Goal: Task Accomplishment & Management: Use online tool/utility

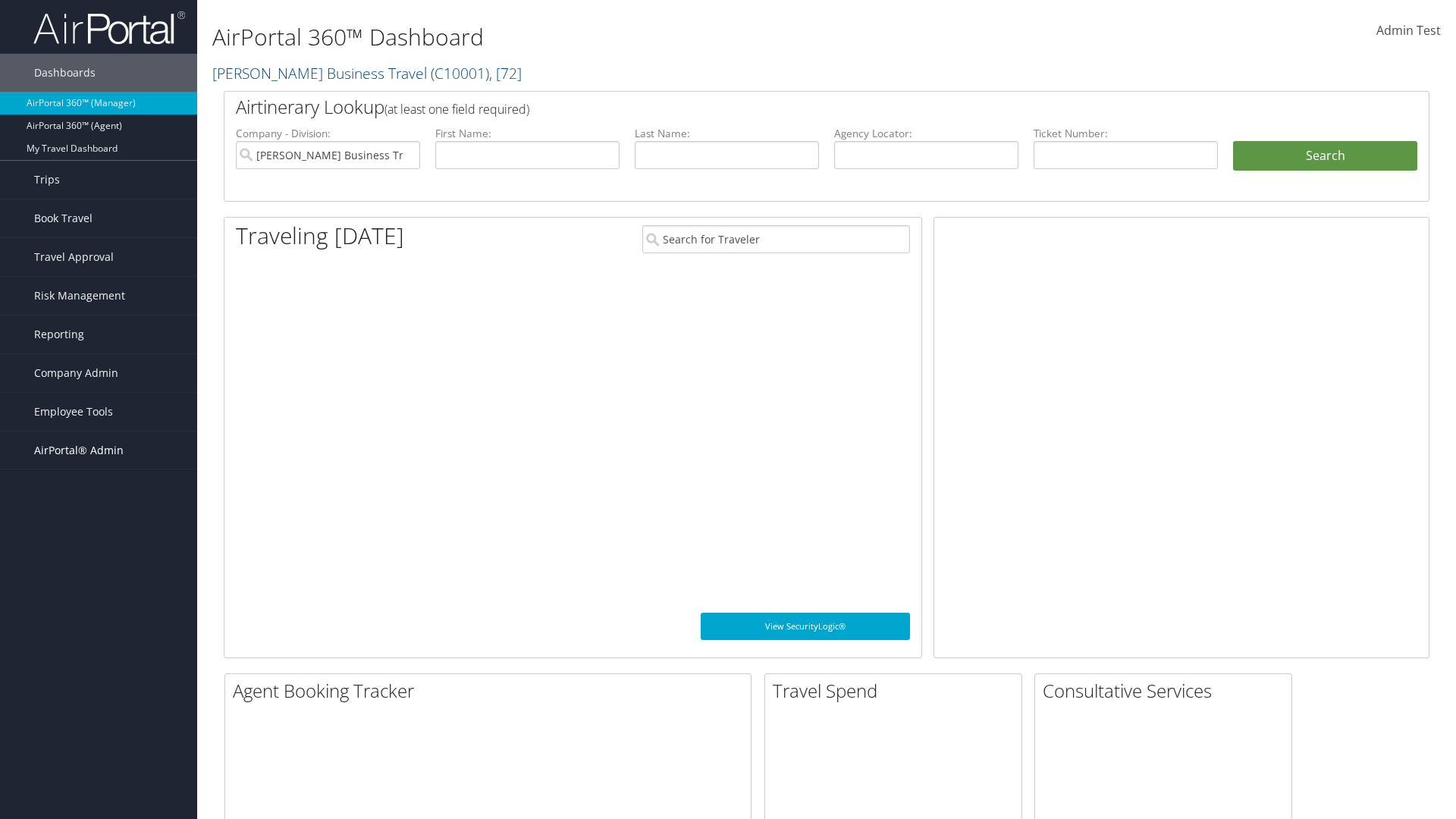
click at [99, 450] on span "AirPortal® Admin" at bounding box center [79, 450] width 90 height 38
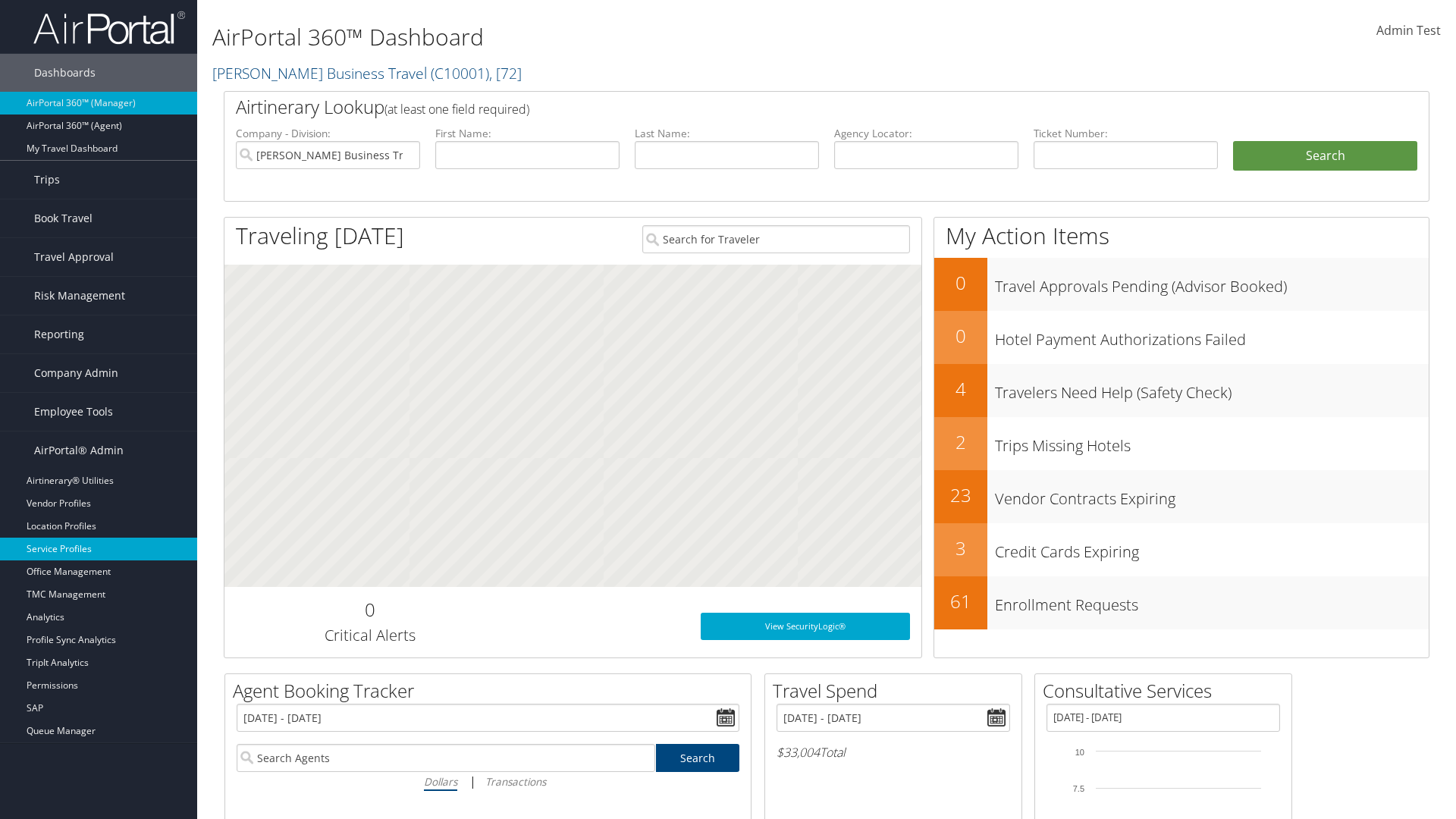
click at [99, 549] on link "Service Profiles" at bounding box center [98, 548] width 197 height 23
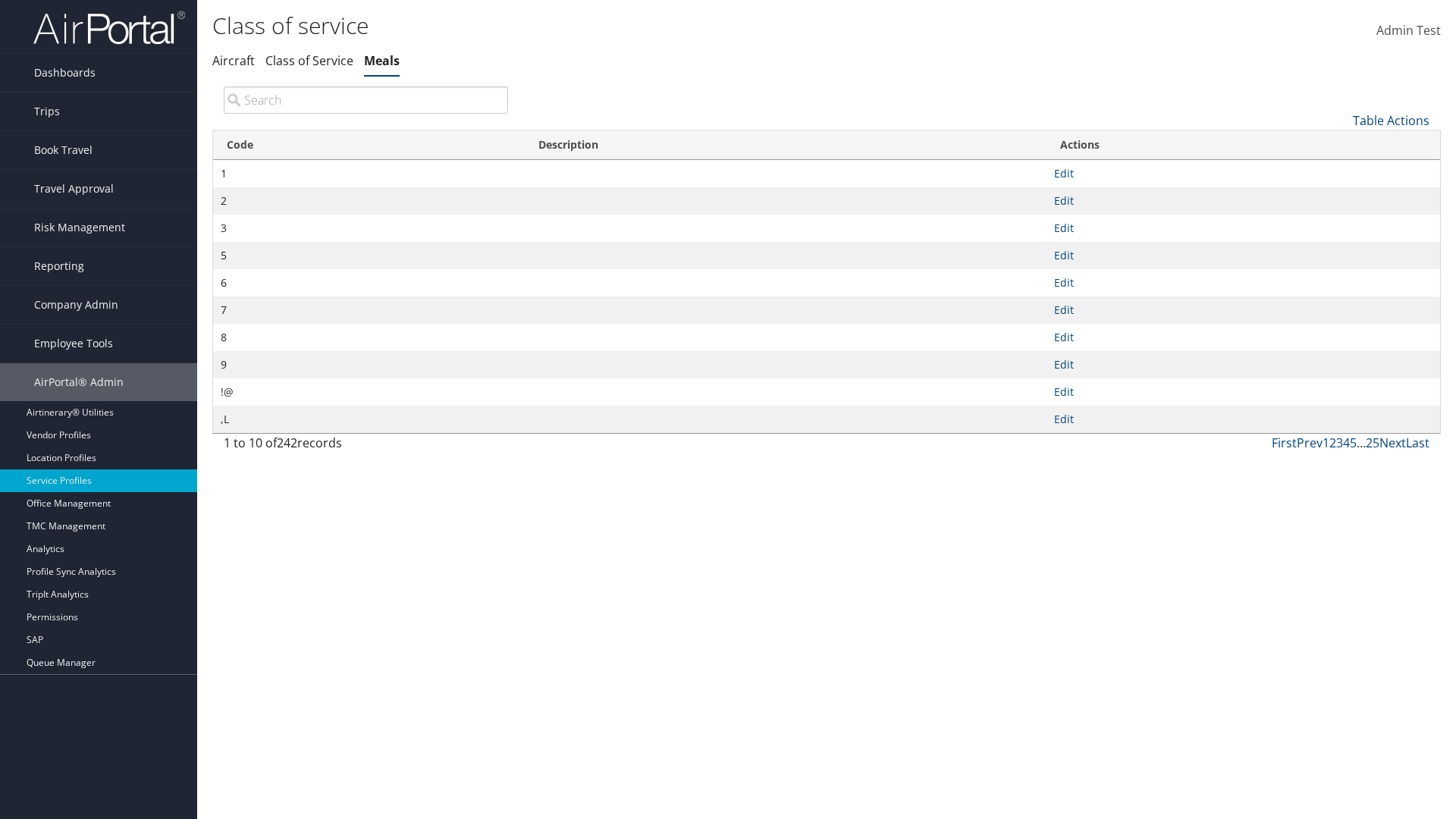
click at [1391, 120] on link "Table Actions" at bounding box center [1391, 120] width 76 height 16
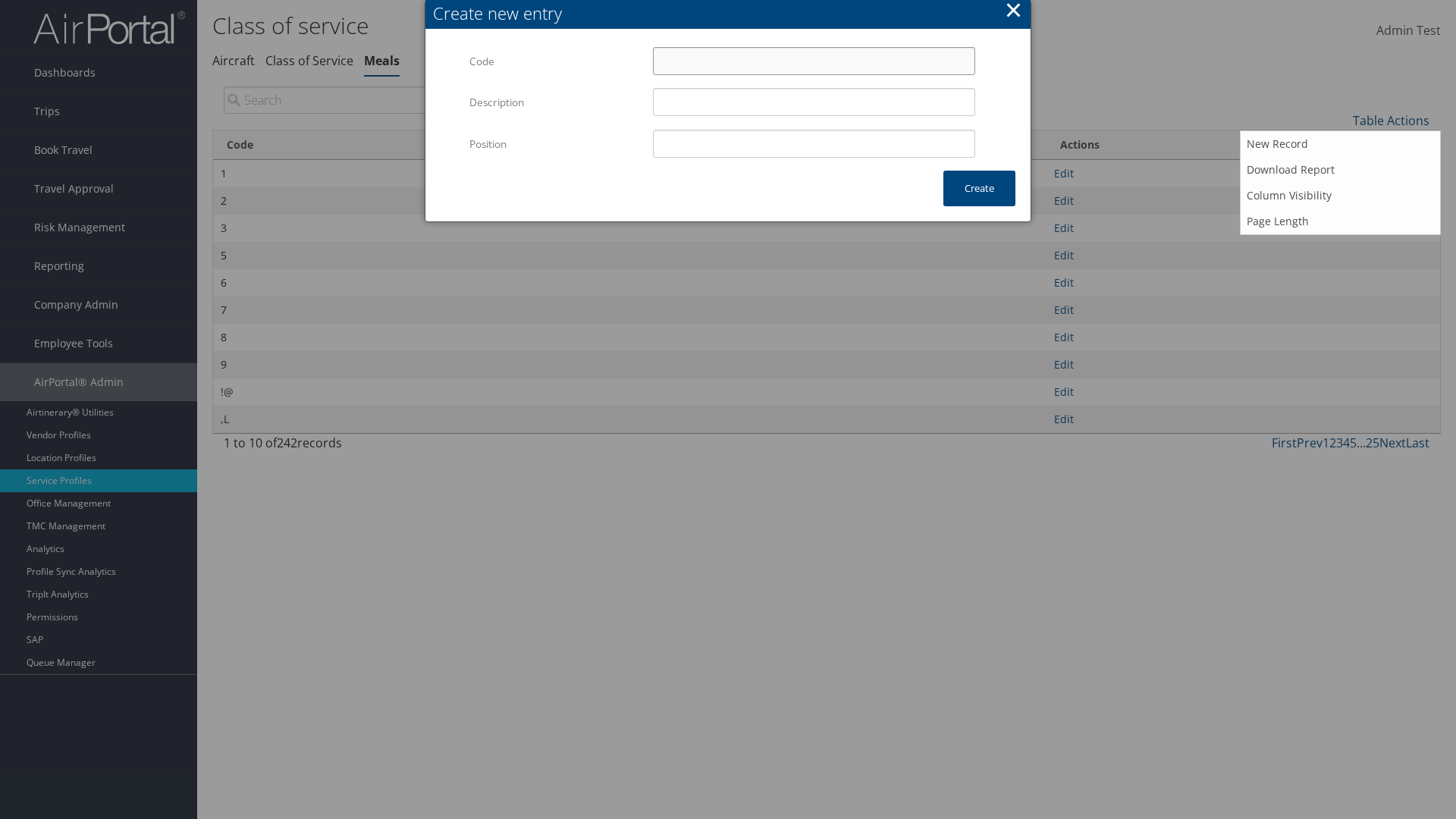
click at [814, 61] on input "Code" at bounding box center [814, 61] width 322 height 28
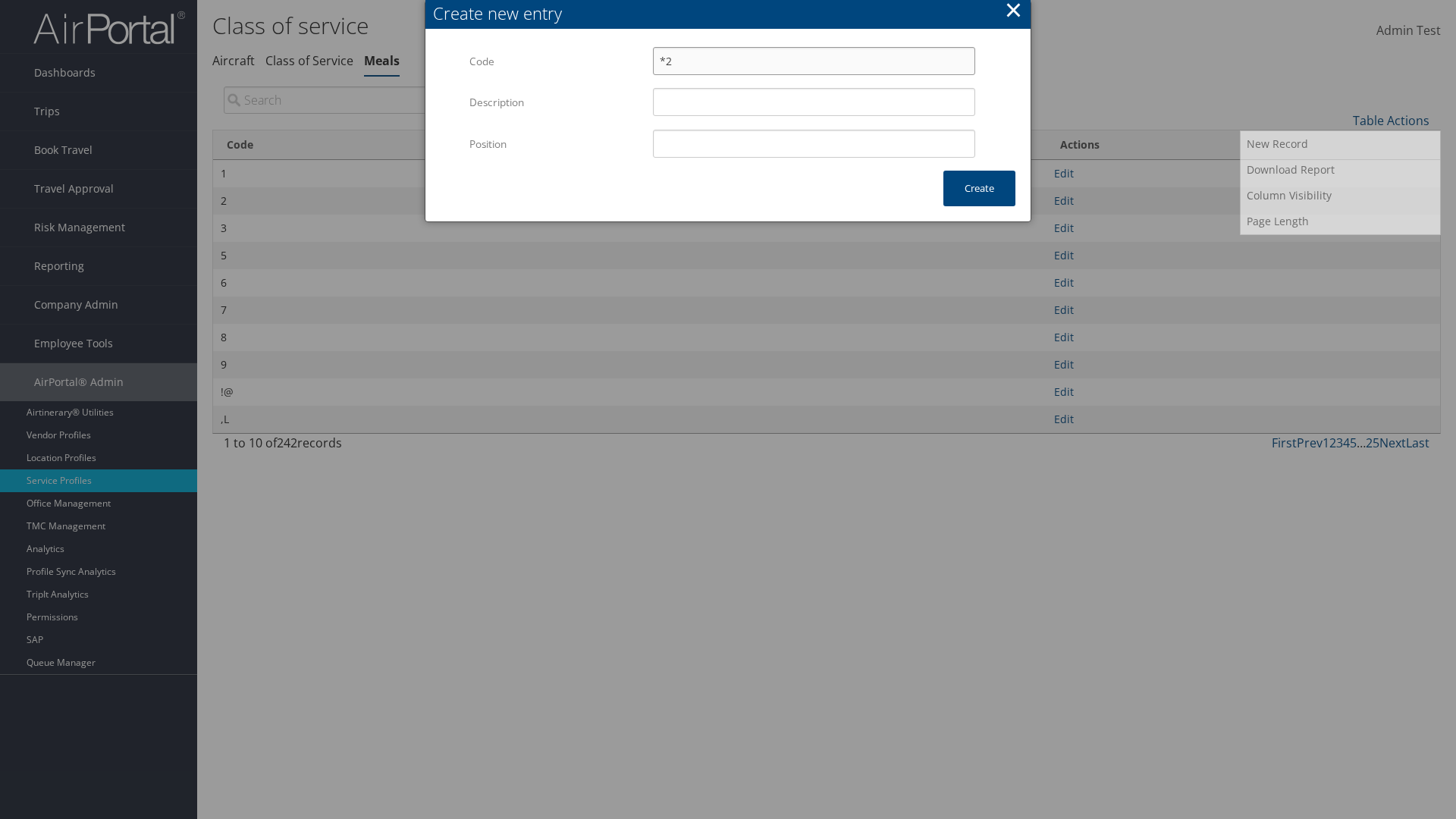
type input "*2"
click at [814, 143] on input "Position" at bounding box center [814, 144] width 322 height 28
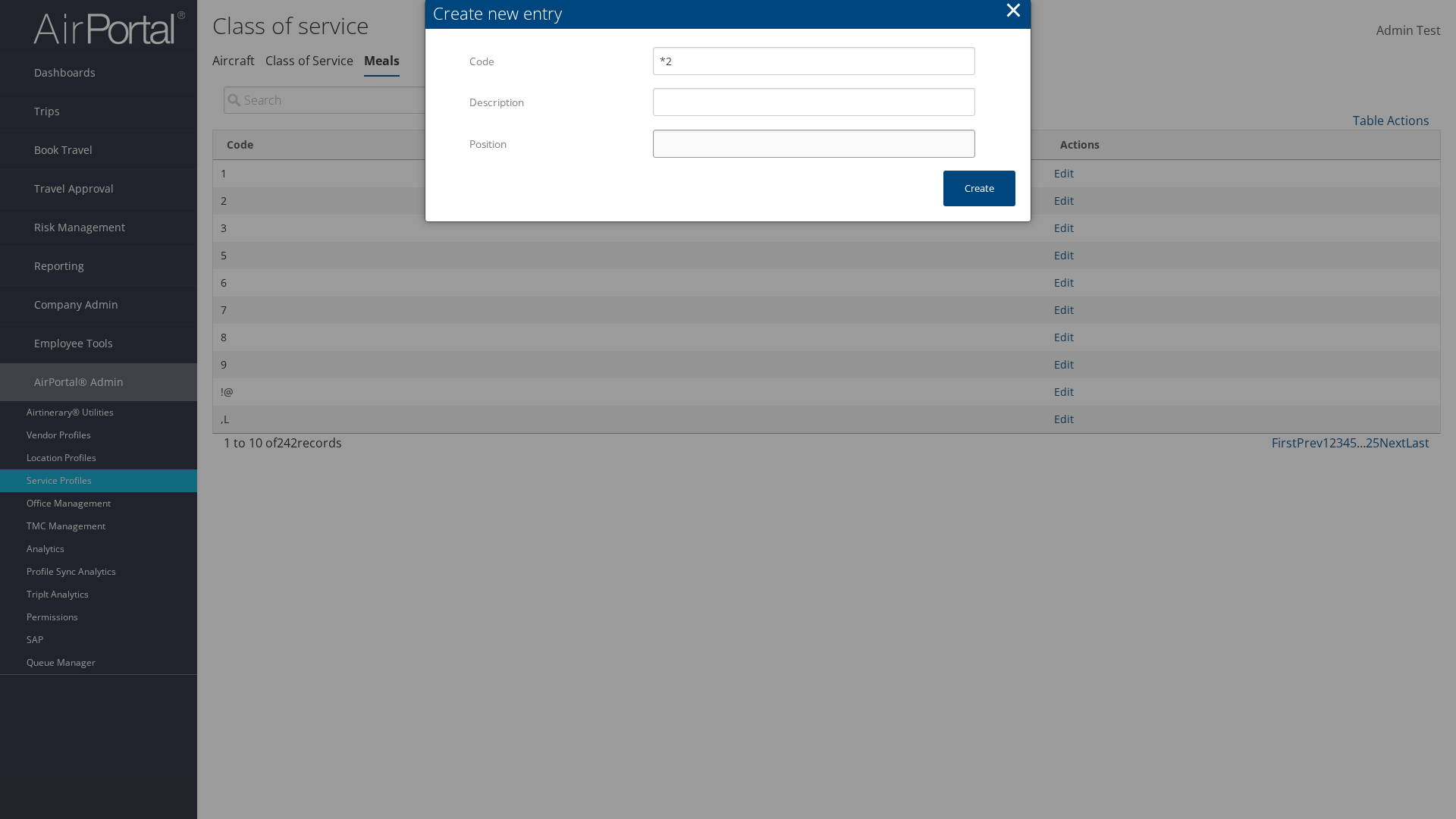
type input "12"
type input "*2"
type input "12"
click at [979, 188] on button "Create" at bounding box center [979, 188] width 72 height 36
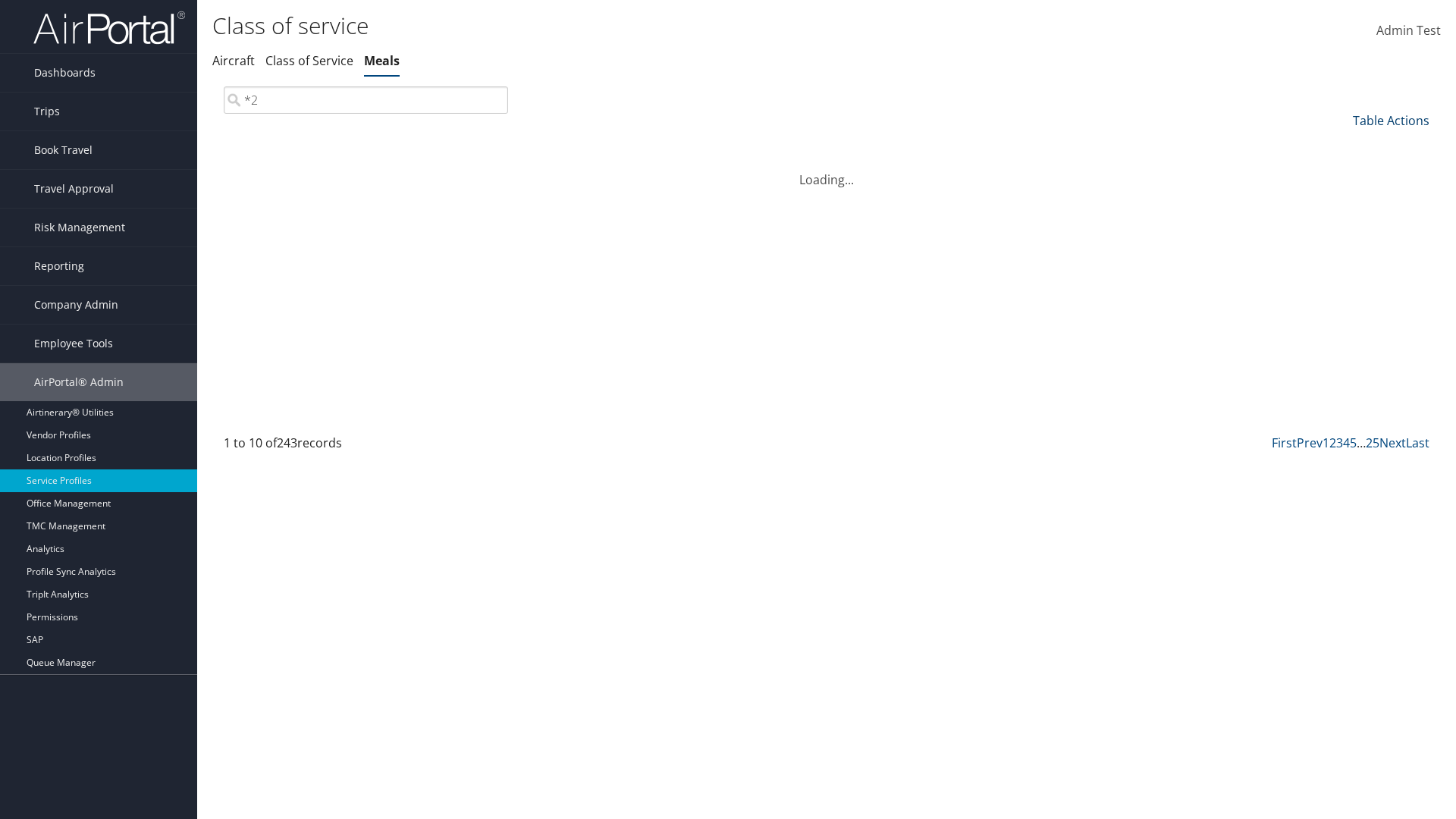
type input "*2"
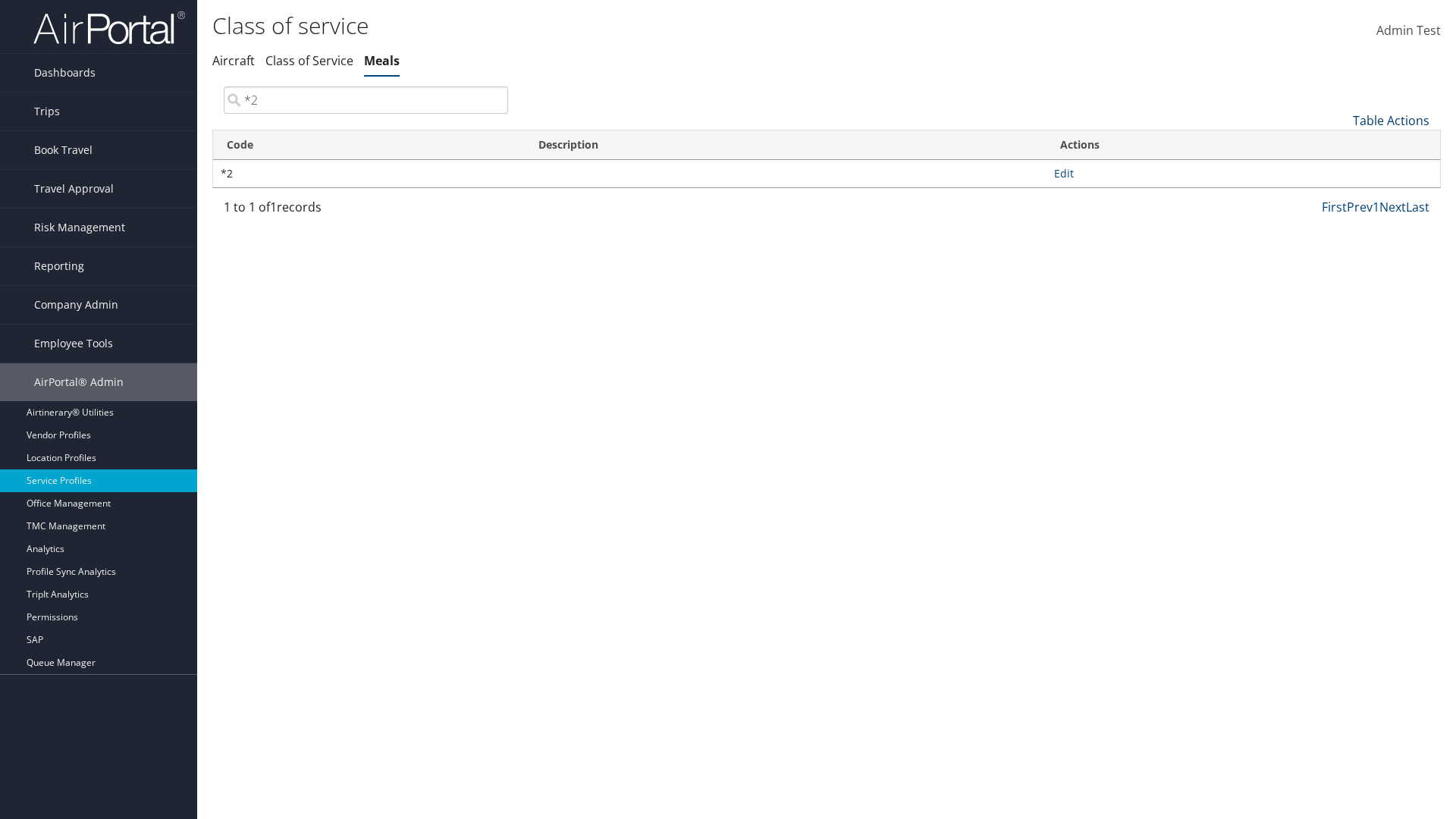
click at [1391, 120] on link "Table Actions" at bounding box center [1391, 120] width 76 height 16
click at [1340, 195] on link "Column Visibility" at bounding box center [1340, 195] width 199 height 26
click at [1340, 145] on link "Code" at bounding box center [1340, 145] width 199 height 26
click at [1340, 170] on link "Description" at bounding box center [1340, 171] width 199 height 26
click at [728, 410] on div at bounding box center [728, 410] width 1456 height 819
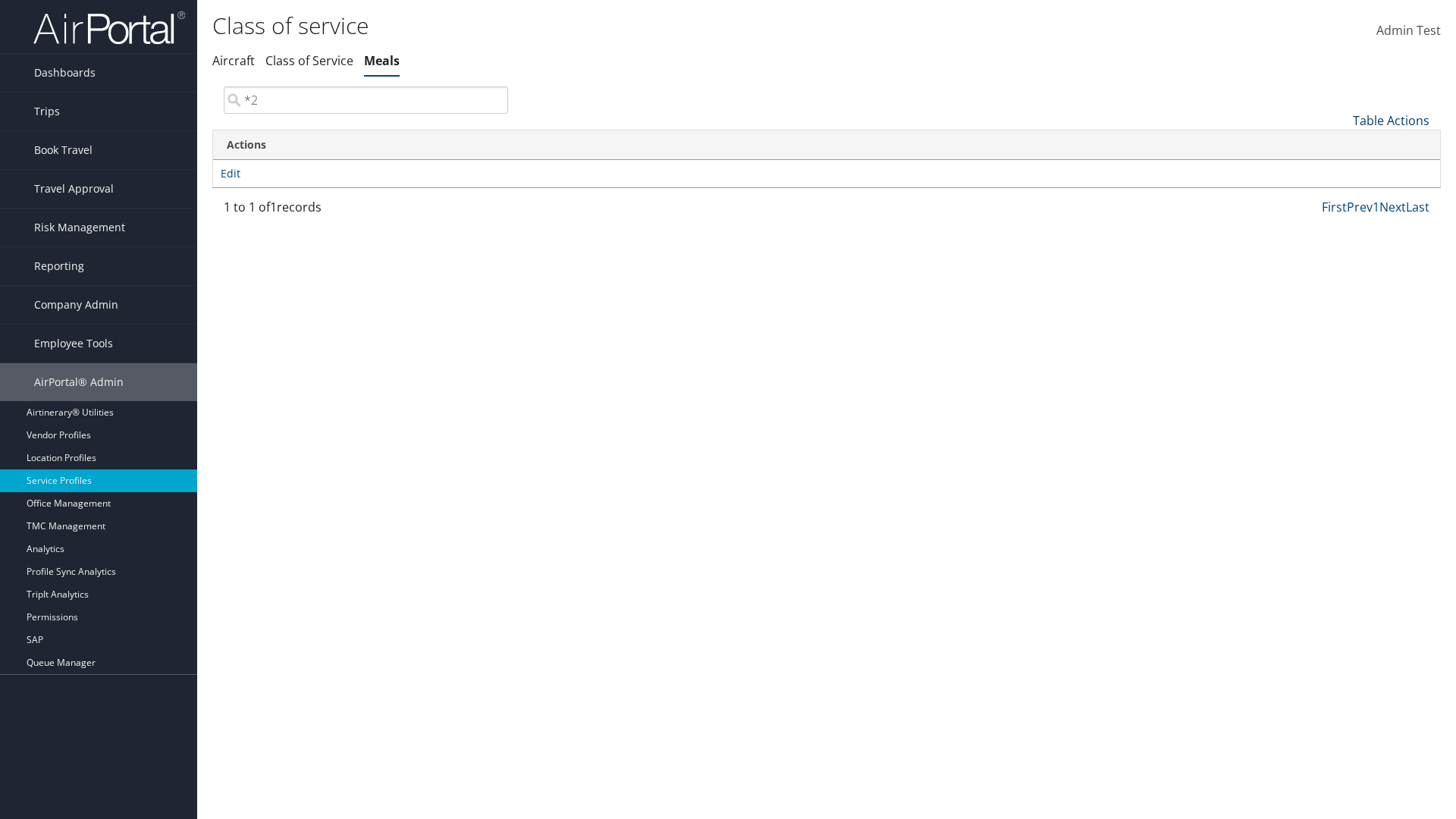
click at [1391, 120] on link "Table Actions" at bounding box center [1391, 120] width 76 height 16
click at [1340, 145] on link "Code" at bounding box center [1340, 145] width 199 height 26
click at [1340, 170] on link "Description" at bounding box center [1340, 171] width 199 height 26
